Goal: Use online tool/utility: Utilize a website feature to perform a specific function

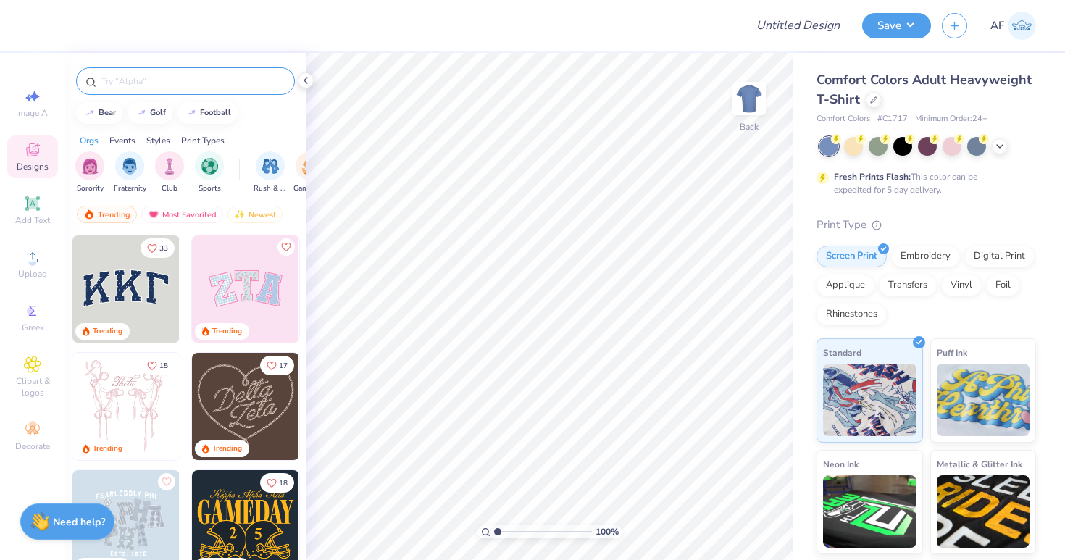
click at [196, 87] on input "text" at bounding box center [192, 81] width 185 height 14
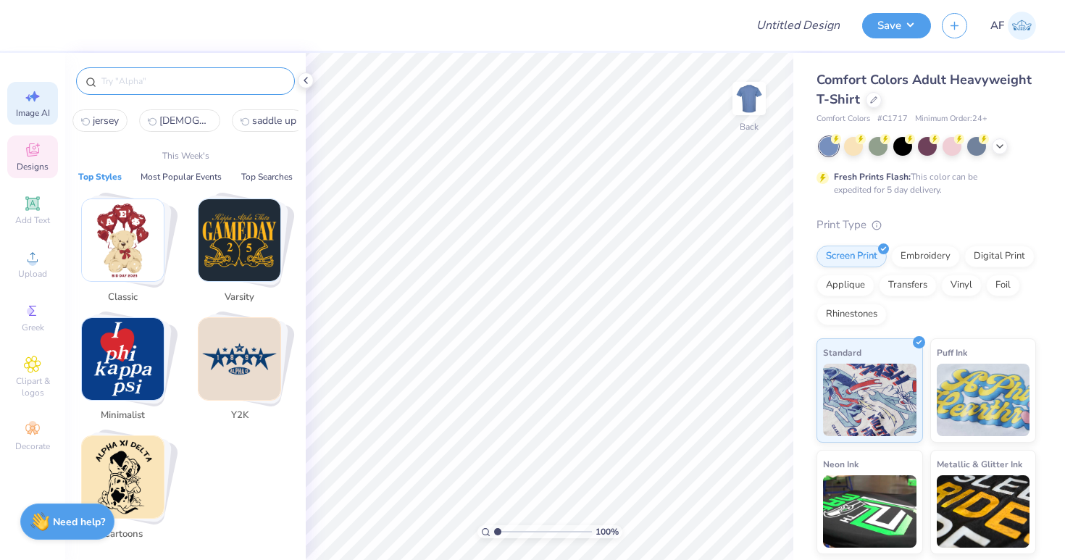
click at [27, 122] on div "Image AI" at bounding box center [32, 103] width 51 height 43
select select "4"
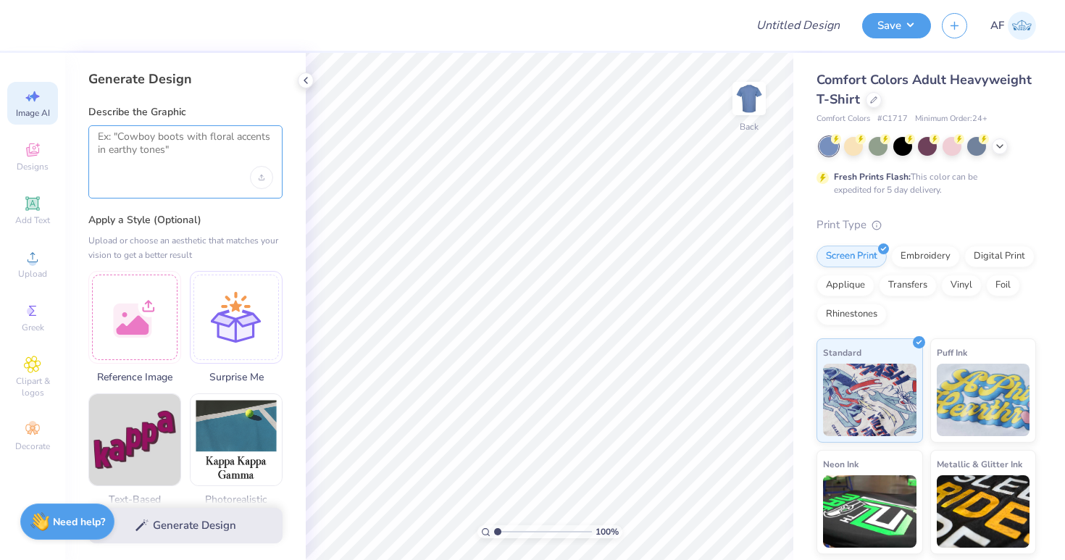
click at [178, 148] on textarea at bounding box center [185, 148] width 175 height 36
paste textarea "Design: Line-art silhouettes of diverse women standing shoulder-to-shoulder, wi…"
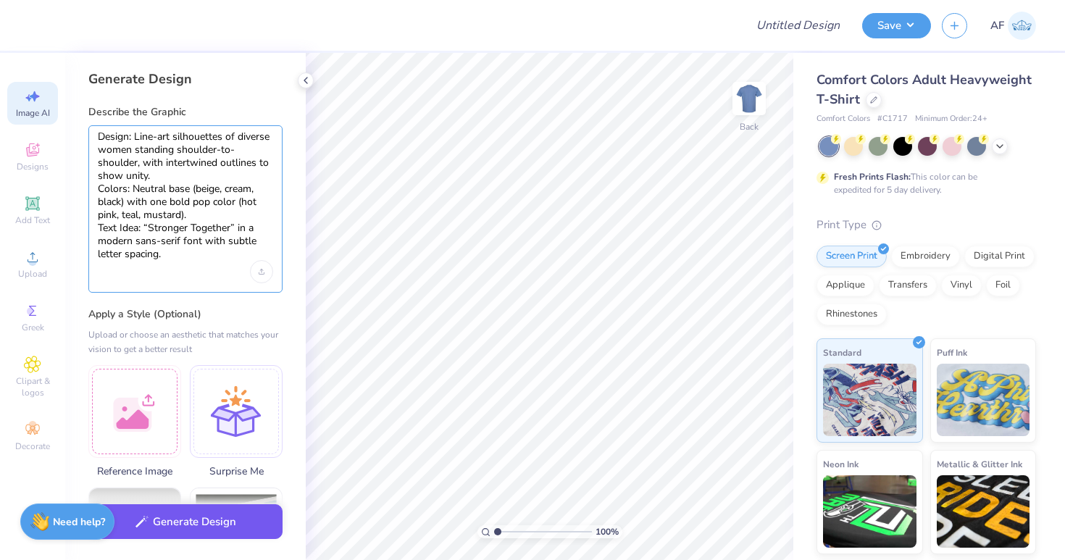
type textarea "Design: Line-art silhouettes of diverse women standing shoulder-to-shoulder, wi…"
click at [230, 514] on button "Generate Design" at bounding box center [185, 522] width 194 height 36
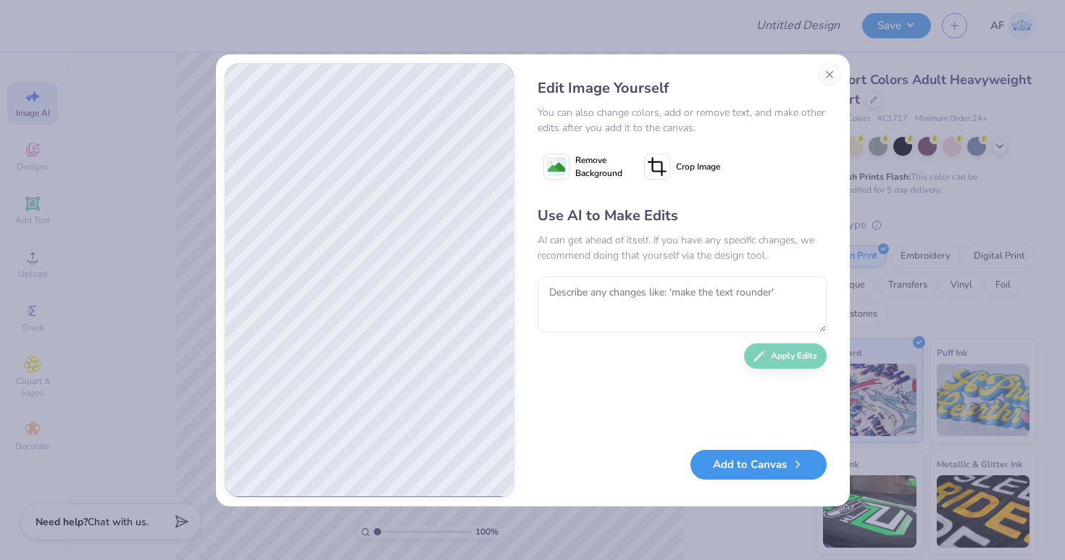
click at [728, 468] on button "Add to Canvas" at bounding box center [759, 465] width 136 height 30
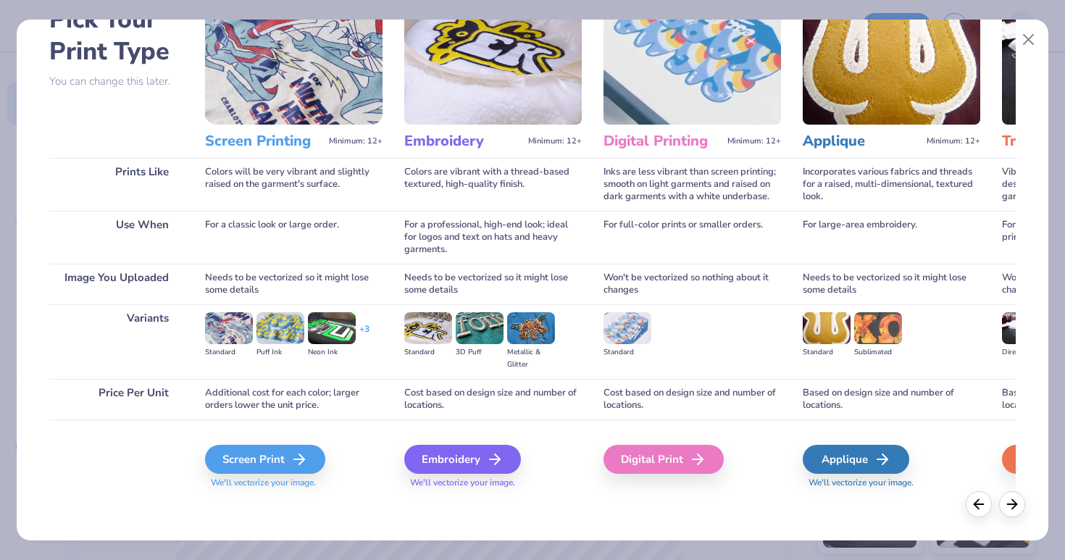
scroll to position [90, 0]
click at [272, 467] on div "Screen Print" at bounding box center [267, 459] width 120 height 29
click at [296, 451] on icon at bounding box center [303, 459] width 17 height 17
click at [302, 456] on icon at bounding box center [303, 459] width 17 height 17
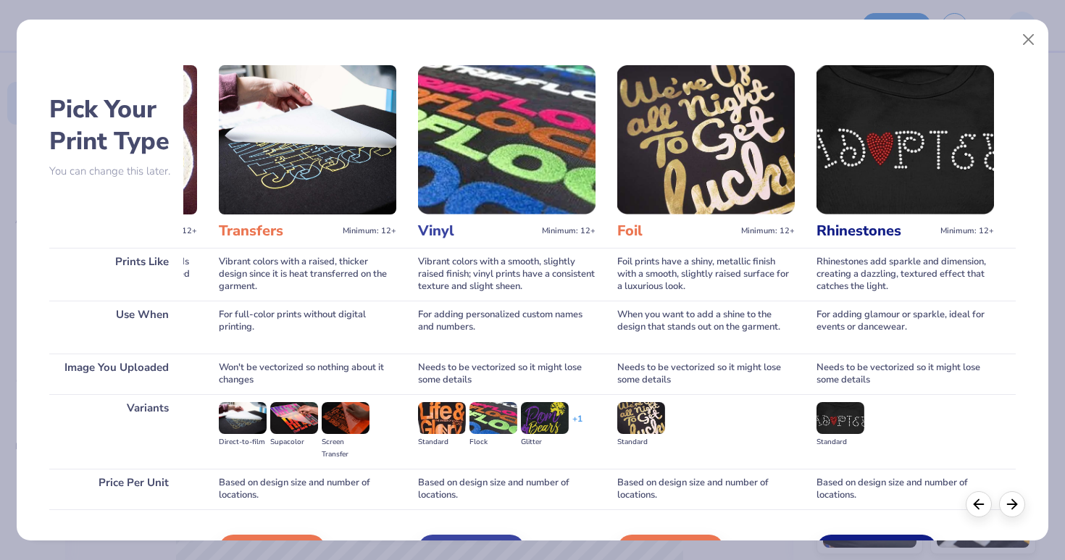
scroll to position [0, 0]
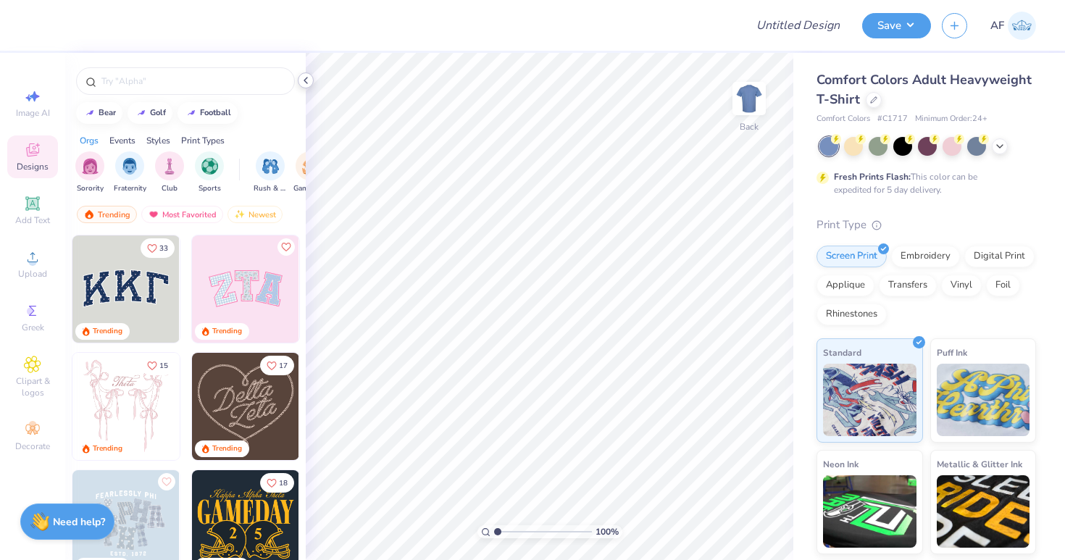
click at [312, 84] on div at bounding box center [306, 80] width 16 height 16
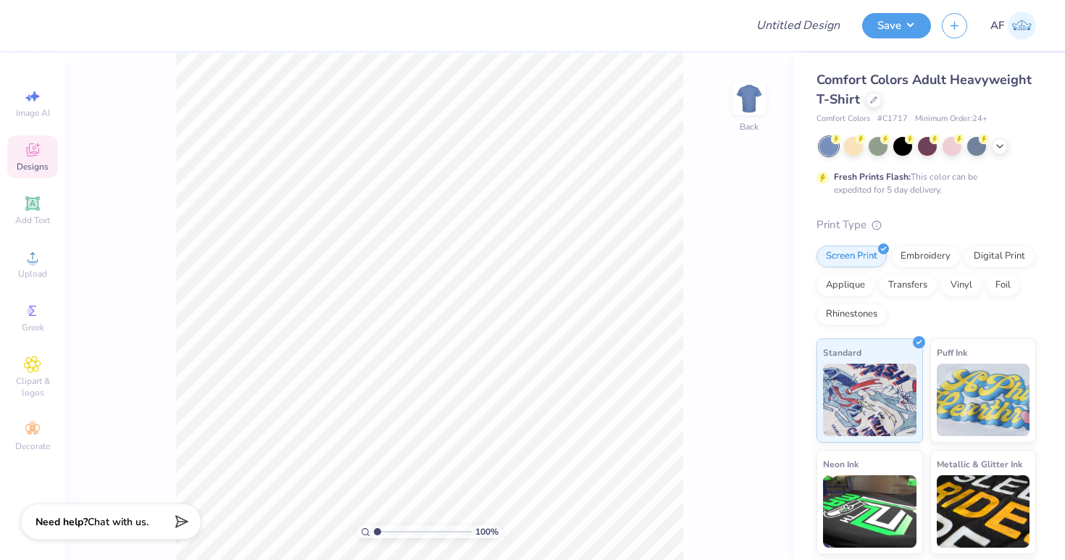
click at [24, 23] on div at bounding box center [14, 25] width 29 height 51
